Goal: Transaction & Acquisition: Purchase product/service

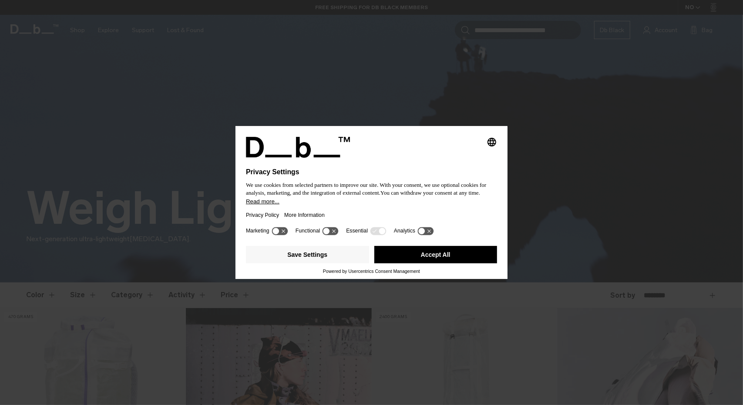
click at [442, 262] on button "Accept All" at bounding box center [435, 254] width 123 height 17
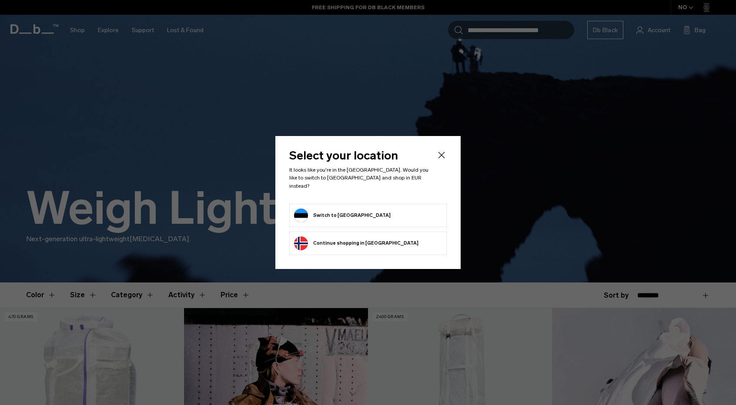
click at [439, 158] on icon "Close" at bounding box center [441, 155] width 10 height 10
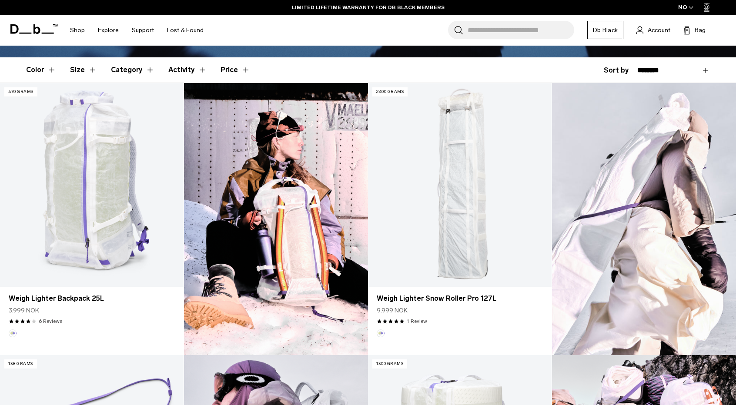
scroll to position [218, 0]
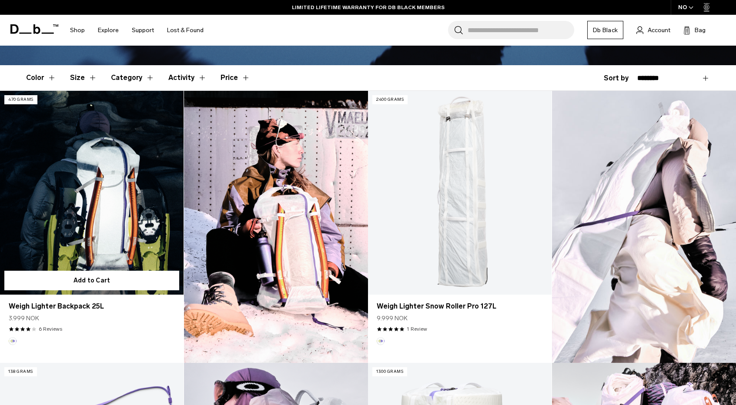
click at [144, 203] on link "Weigh Lighter Backpack 25L" at bounding box center [92, 193] width 184 height 204
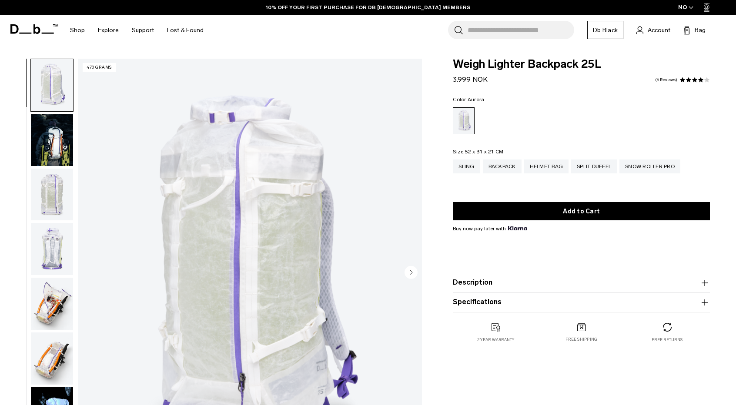
click at [56, 142] on img "button" at bounding box center [52, 140] width 42 height 52
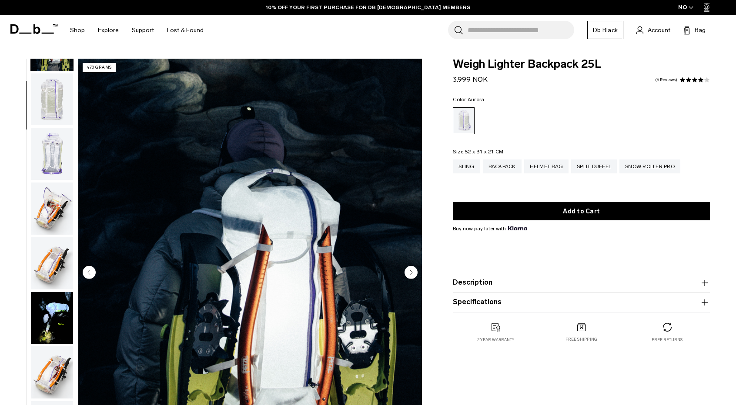
scroll to position [107, 0]
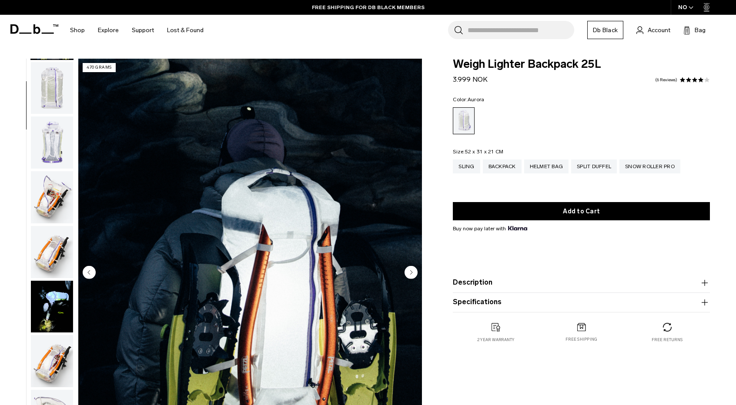
click at [35, 144] on img "button" at bounding box center [52, 143] width 42 height 52
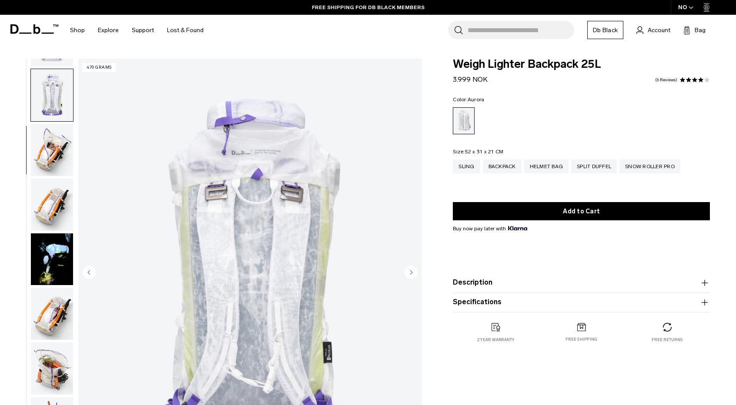
scroll to position [164, 0]
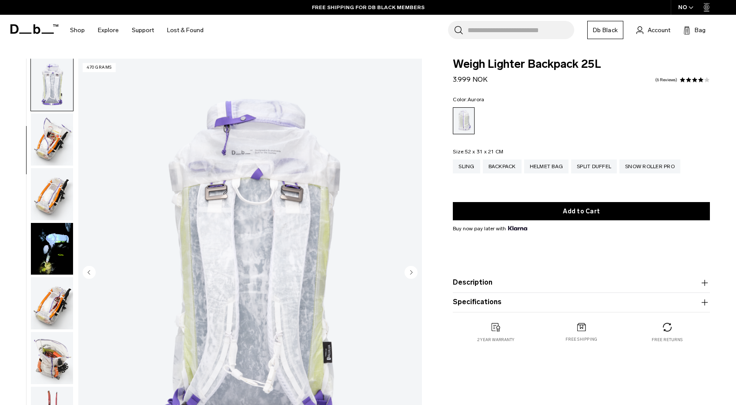
click at [44, 153] on img "button" at bounding box center [52, 140] width 42 height 52
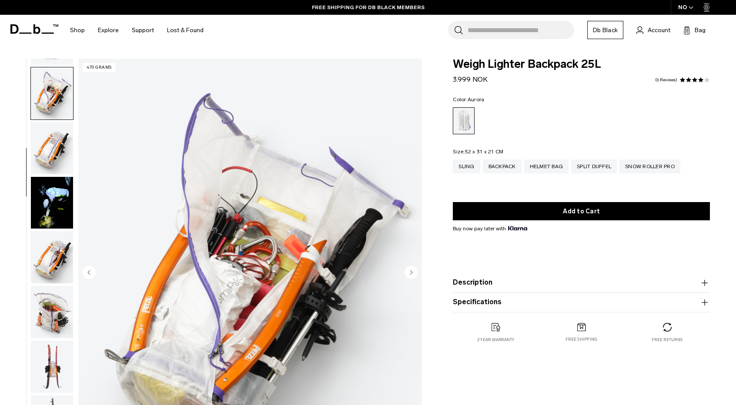
scroll to position [219, 0]
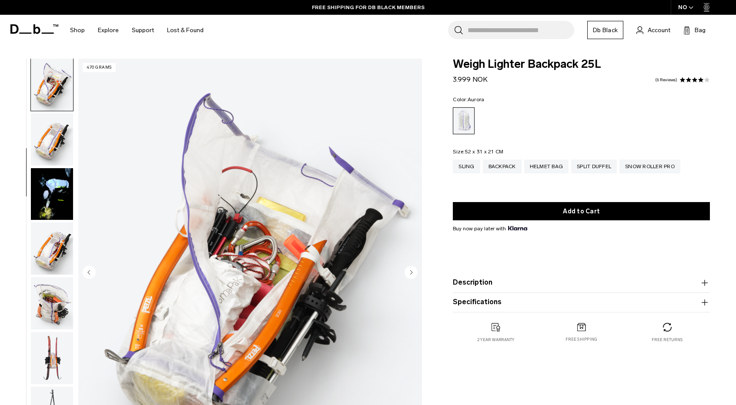
click at [44, 153] on img "button" at bounding box center [52, 140] width 42 height 52
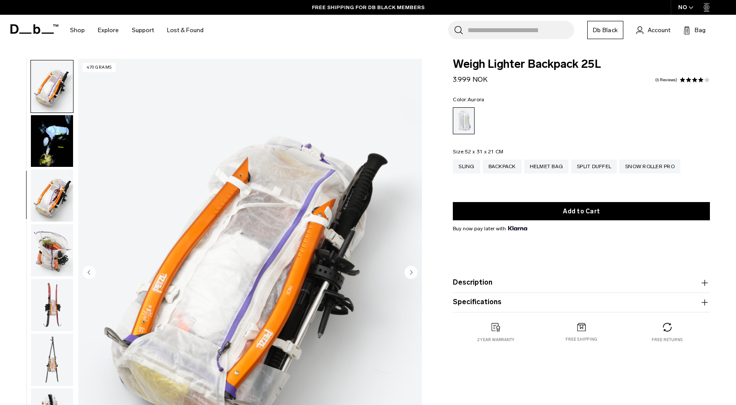
scroll to position [274, 0]
click at [44, 153] on img "button" at bounding box center [52, 140] width 42 height 52
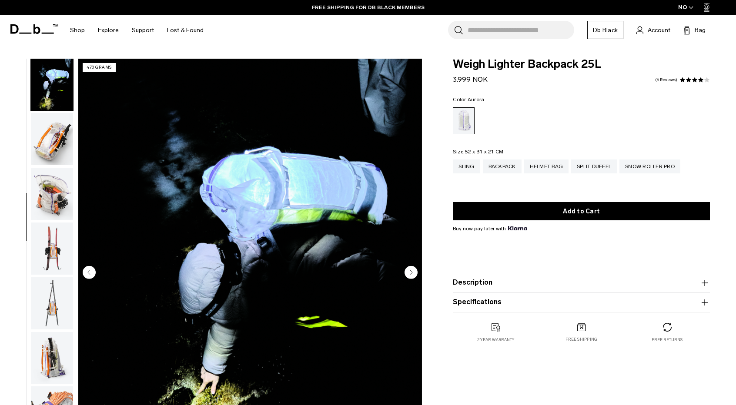
click at [44, 153] on img "button" at bounding box center [52, 139] width 42 height 52
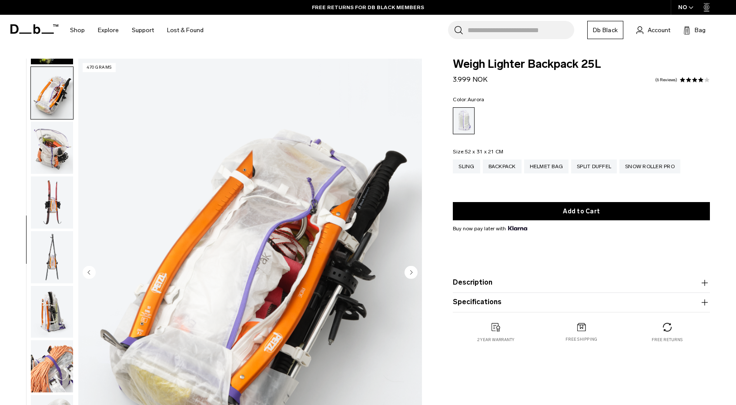
scroll to position [384, 0]
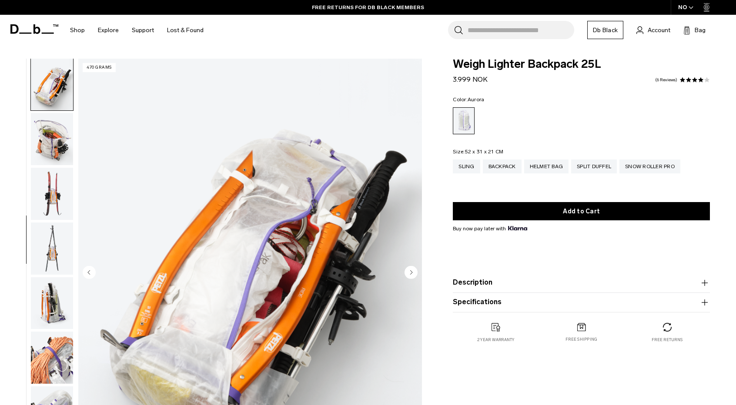
click at [44, 153] on img "button" at bounding box center [52, 139] width 42 height 52
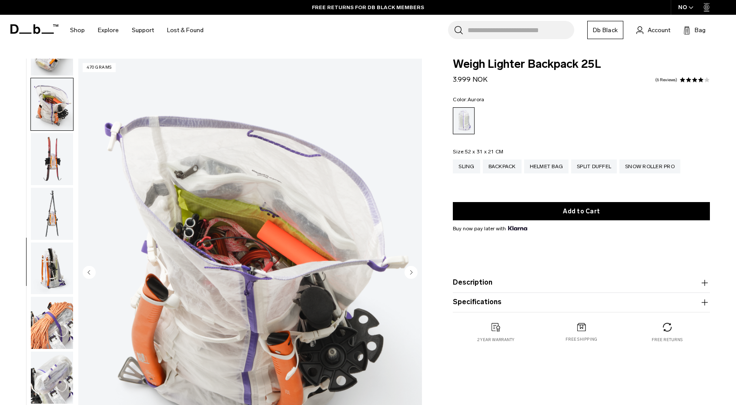
scroll to position [439, 0]
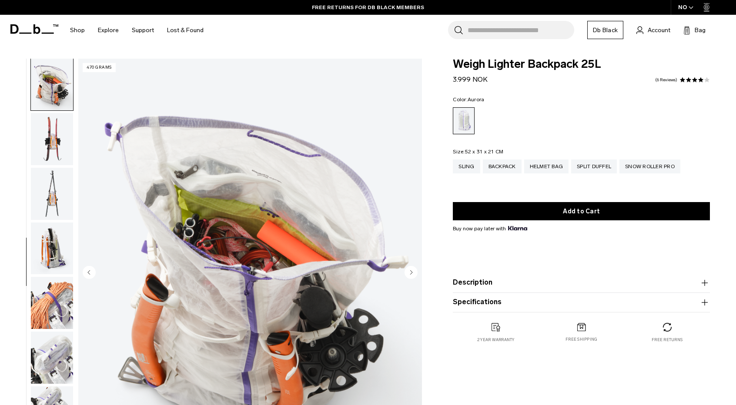
click at [44, 153] on img "button" at bounding box center [52, 139] width 42 height 52
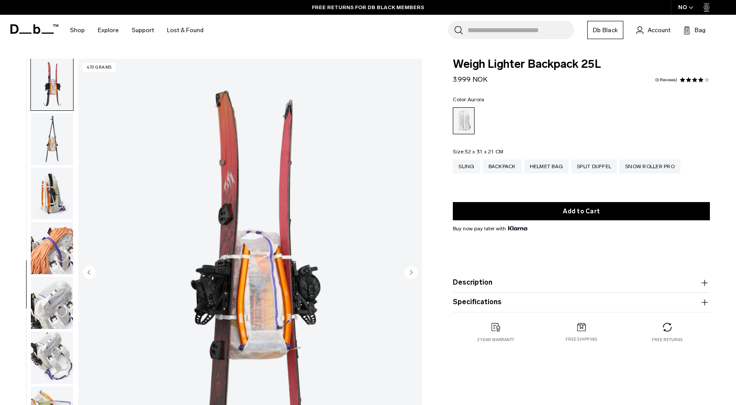
click at [44, 153] on img "button" at bounding box center [52, 139] width 42 height 52
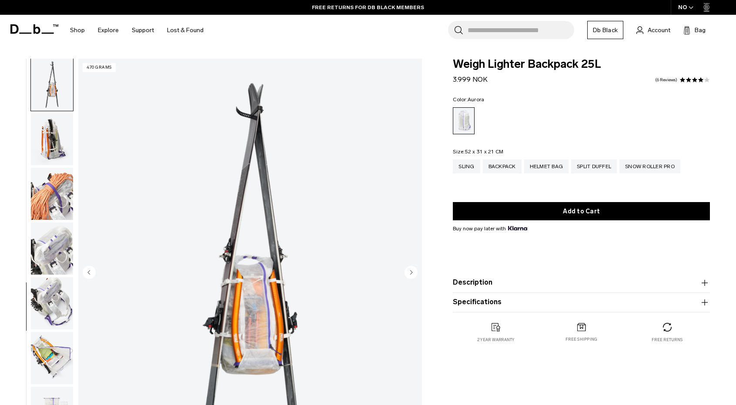
click at [44, 153] on img "button" at bounding box center [52, 140] width 42 height 52
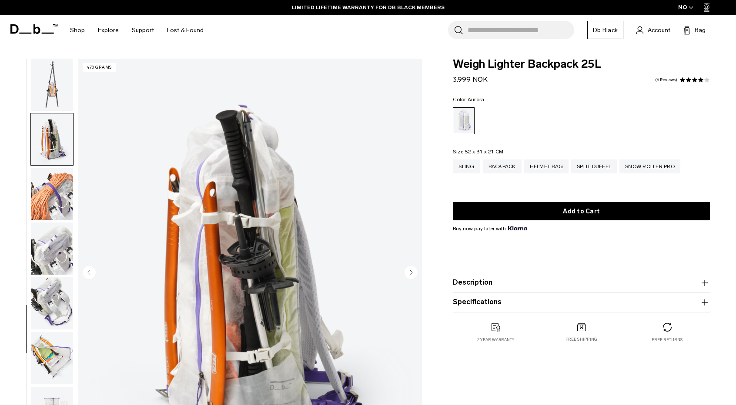
scroll to position [555, 0]
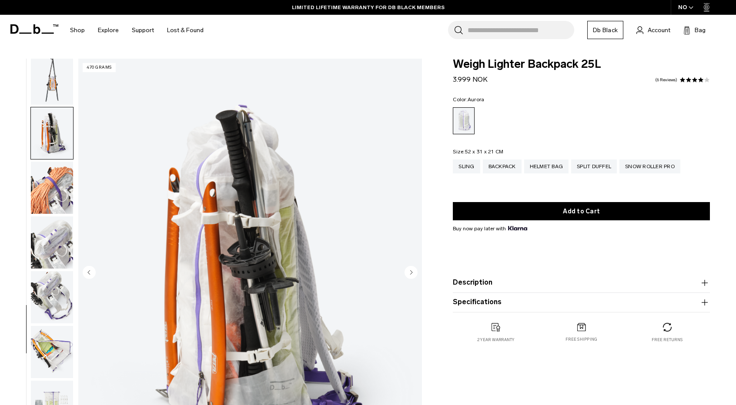
click at [44, 153] on img "button" at bounding box center [52, 133] width 42 height 52
